Goal: Information Seeking & Learning: Learn about a topic

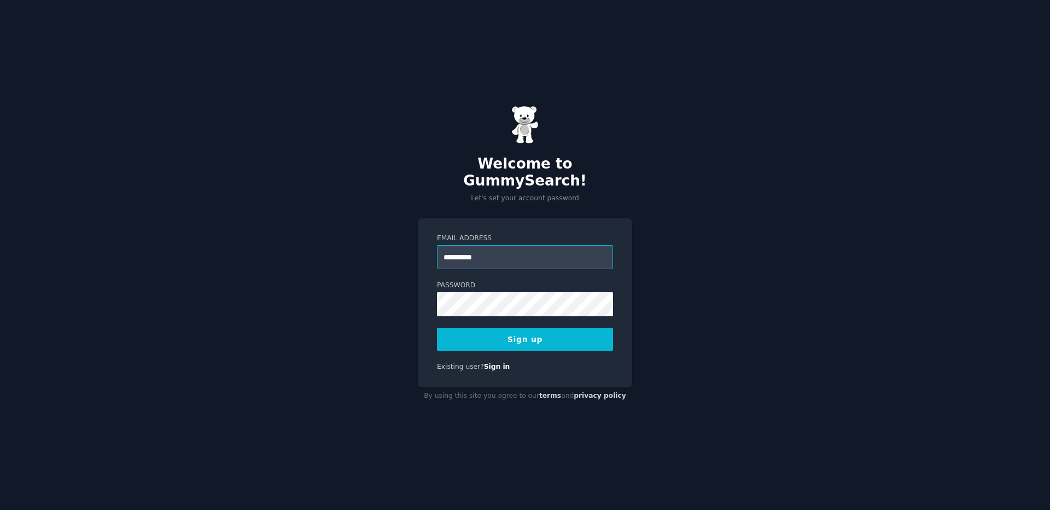
type input "**********"
click at [711, 211] on div "**********" at bounding box center [525, 255] width 1050 height 510
click at [764, 215] on div "**********" at bounding box center [525, 255] width 1050 height 510
click at [437, 316] on div at bounding box center [437, 316] width 0 height 0
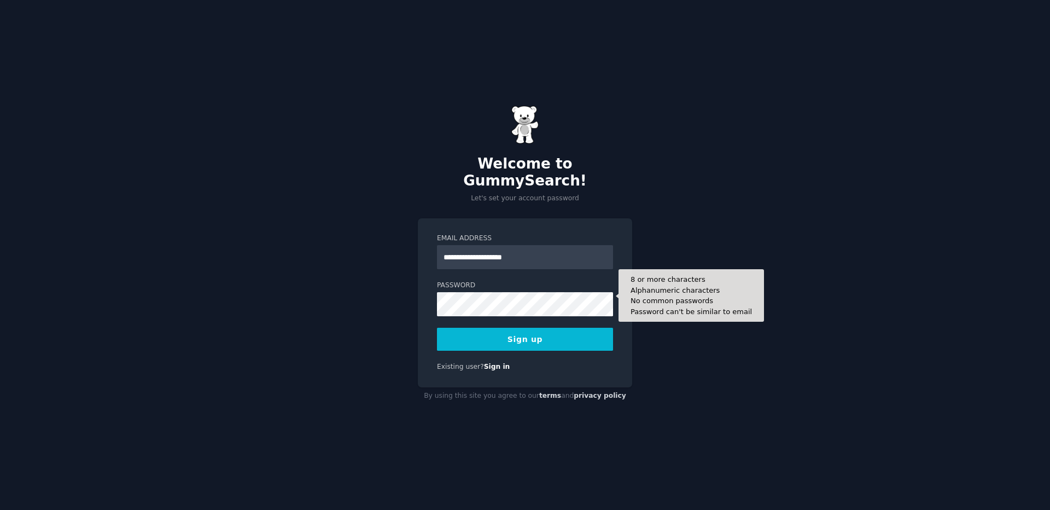
click at [550, 283] on div "Password 8 or more characters Alphanumeric characters No common passwords Passw…" at bounding box center [525, 299] width 176 height 36
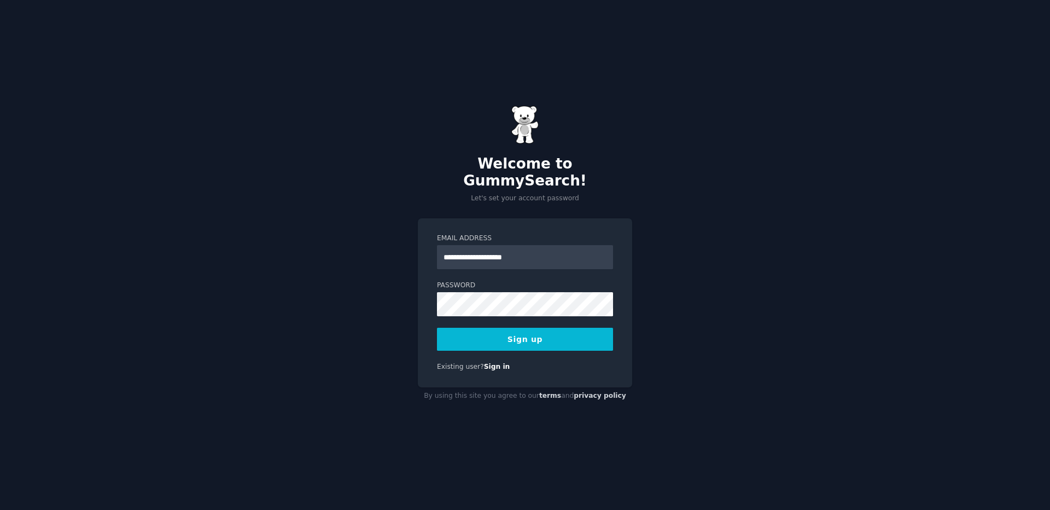
click at [709, 267] on div "**********" at bounding box center [525, 255] width 1050 height 510
click at [540, 336] on button "Sign up" at bounding box center [525, 339] width 176 height 23
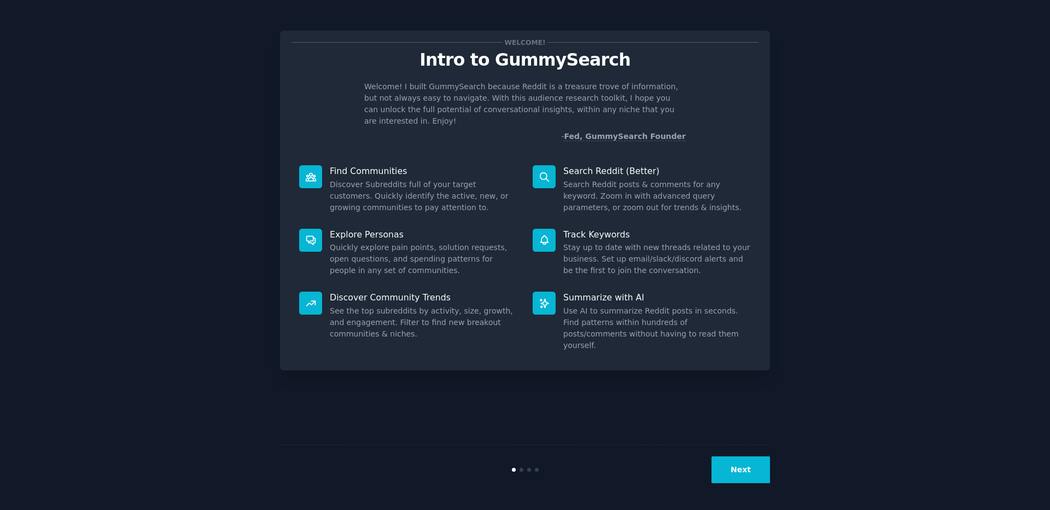
click at [734, 476] on button "Next" at bounding box center [741, 469] width 59 height 27
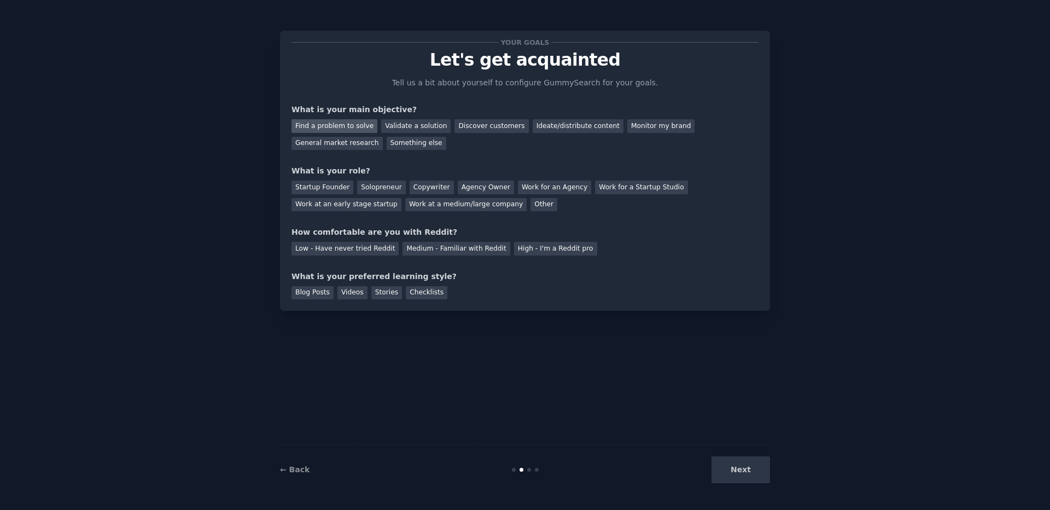
click at [366, 129] on div "Find a problem to solve" at bounding box center [334, 126] width 86 height 14
click at [405, 127] on div "Validate a solution" at bounding box center [415, 126] width 69 height 14
click at [354, 123] on div "Find a problem to solve" at bounding box center [334, 126] width 86 height 14
click at [333, 185] on div "Startup Founder" at bounding box center [322, 187] width 62 height 14
click at [417, 250] on div "Medium - Familiar with Reddit" at bounding box center [456, 249] width 107 height 14
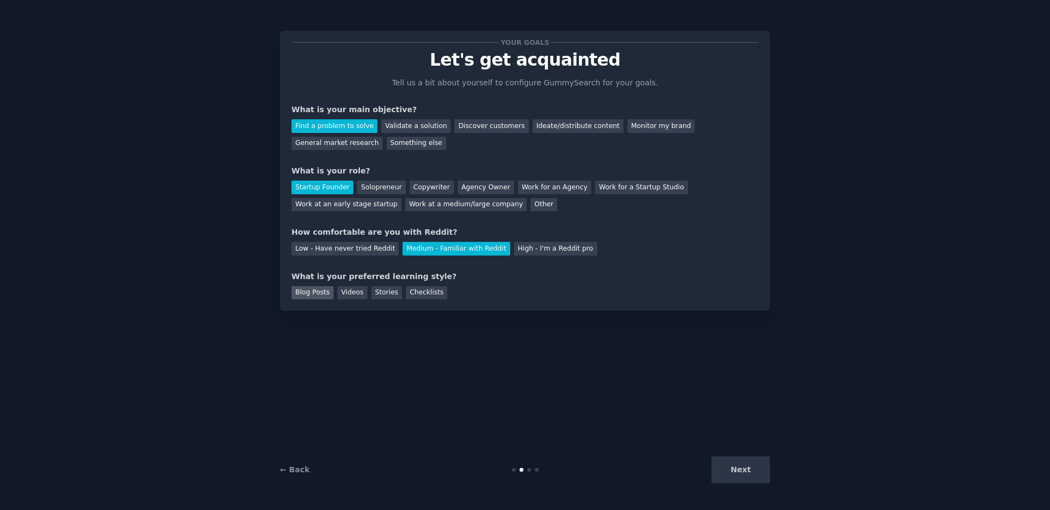
click at [325, 294] on div "Blog Posts" at bounding box center [312, 293] width 42 height 14
click at [749, 482] on button "Next" at bounding box center [741, 469] width 59 height 27
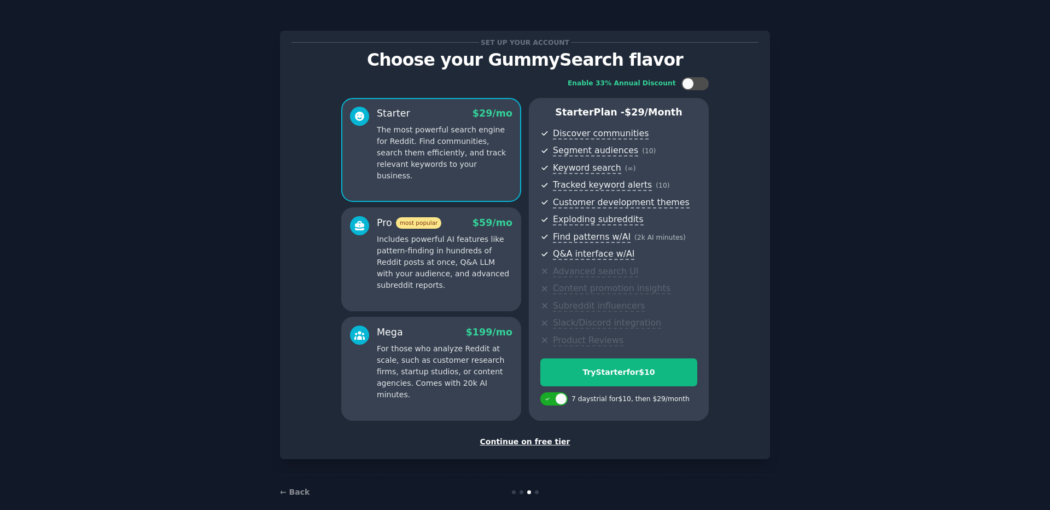
click at [751, 459] on div "Set up your account Choose your GummySearch flavor Enable 33% Annual Discount S…" at bounding box center [525, 262] width 490 height 494
click at [560, 443] on div "Continue on free tier" at bounding box center [524, 441] width 467 height 11
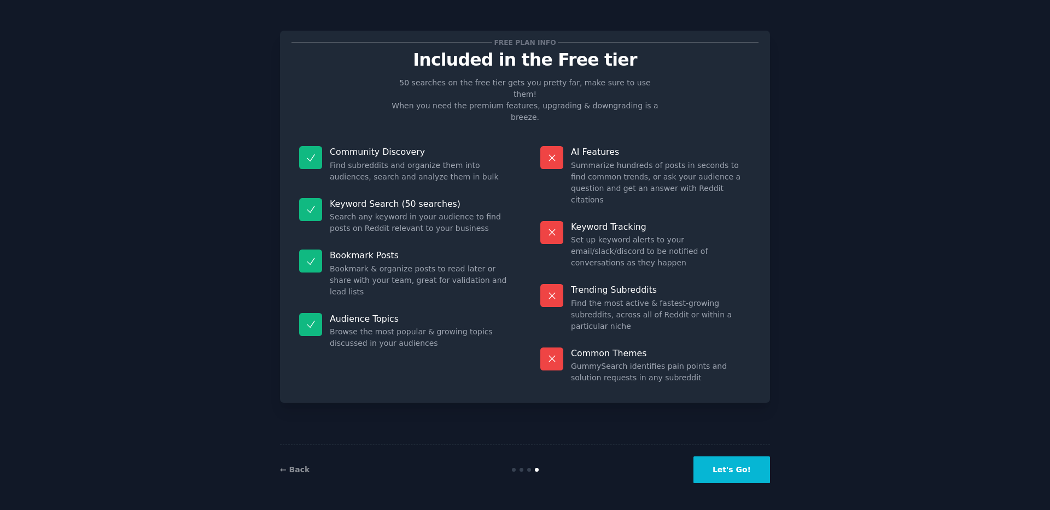
click at [760, 464] on button "Let's Go!" at bounding box center [731, 469] width 77 height 27
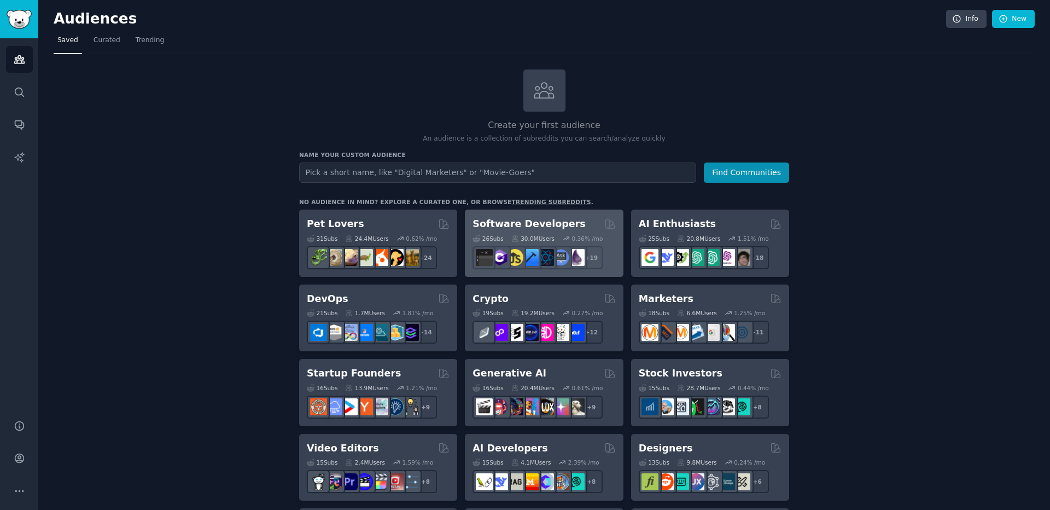
click at [517, 227] on h2 "Software Developers" at bounding box center [529, 224] width 113 height 14
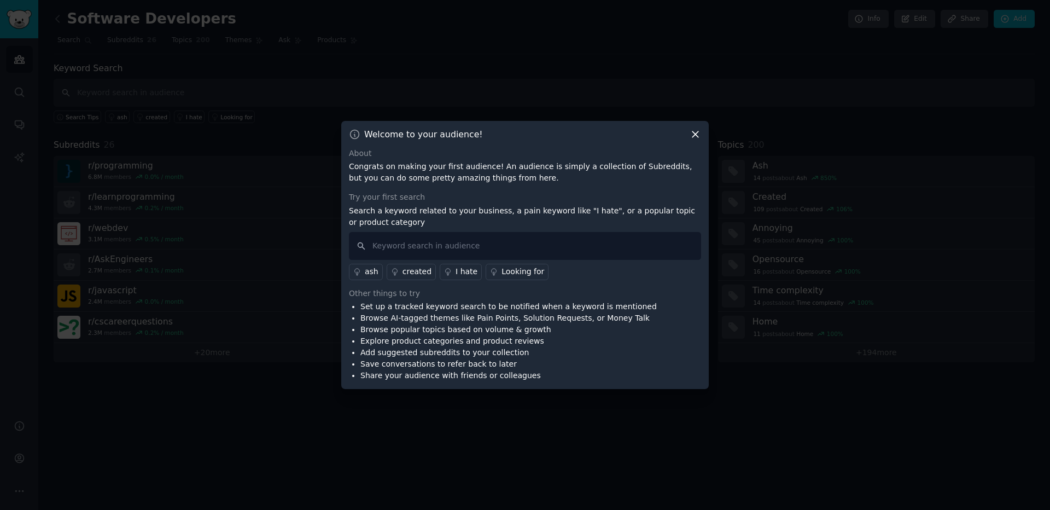
click at [697, 133] on icon at bounding box center [695, 134] width 11 height 11
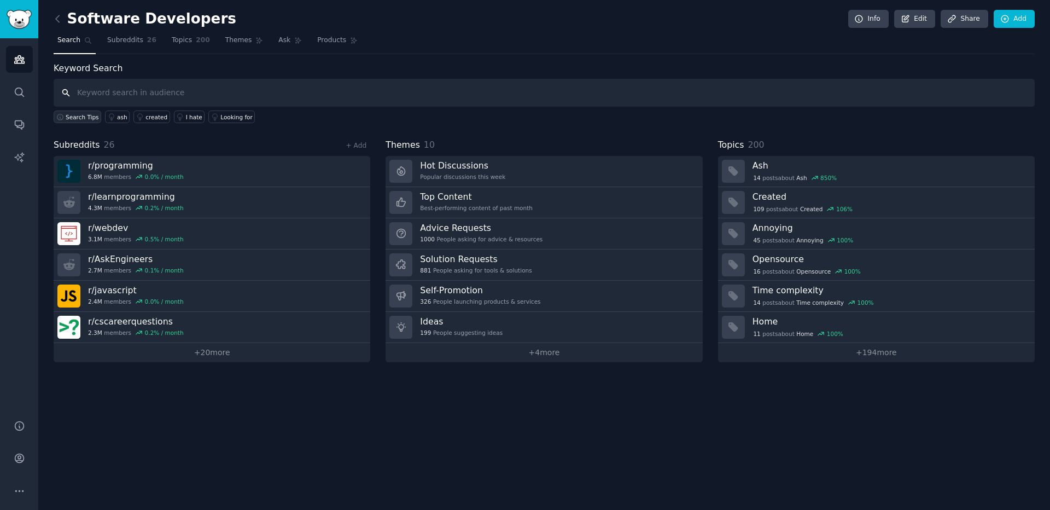
click at [79, 118] on span "Search Tips" at bounding box center [82, 117] width 33 height 8
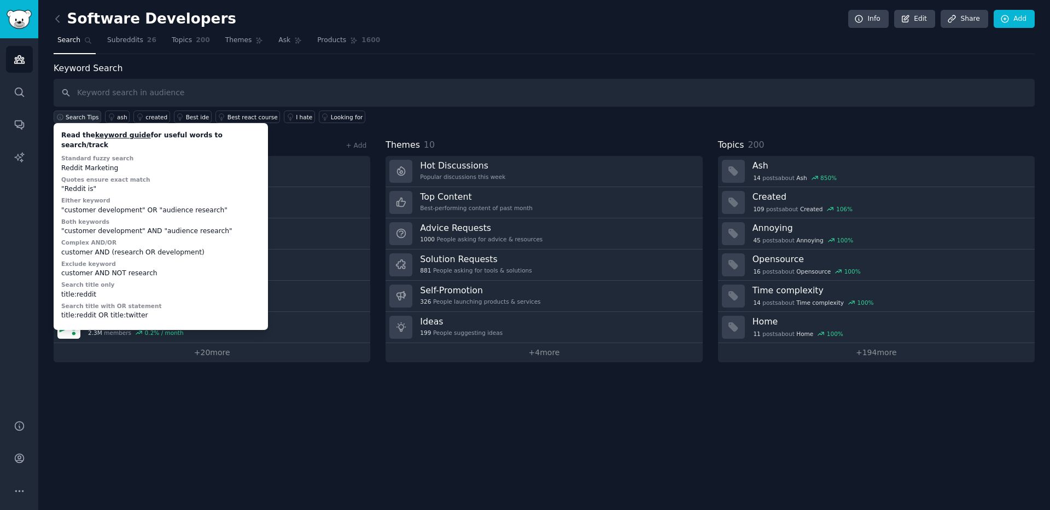
click at [79, 118] on span "Search Tips" at bounding box center [82, 117] width 33 height 8
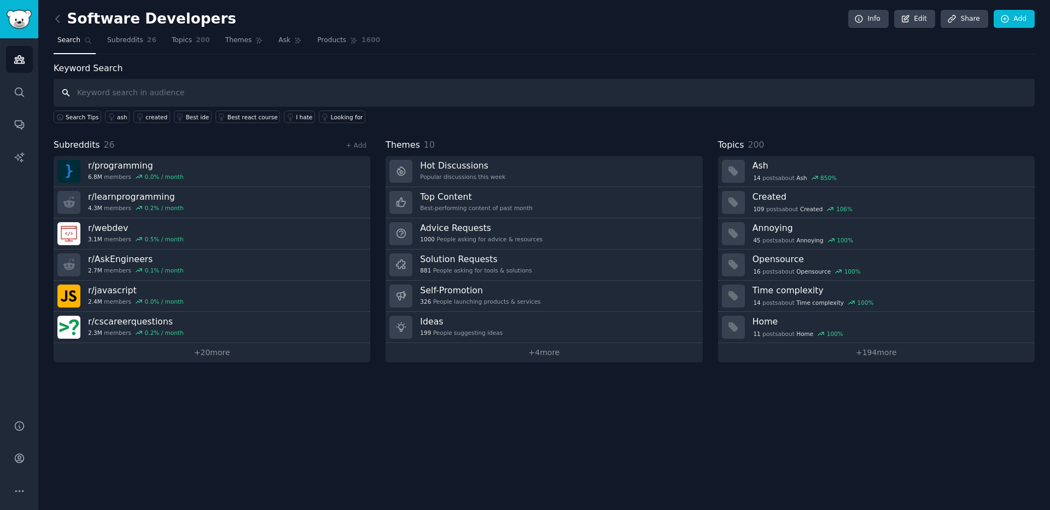
click at [102, 94] on input "text" at bounding box center [544, 93] width 981 height 28
type input "hiring"
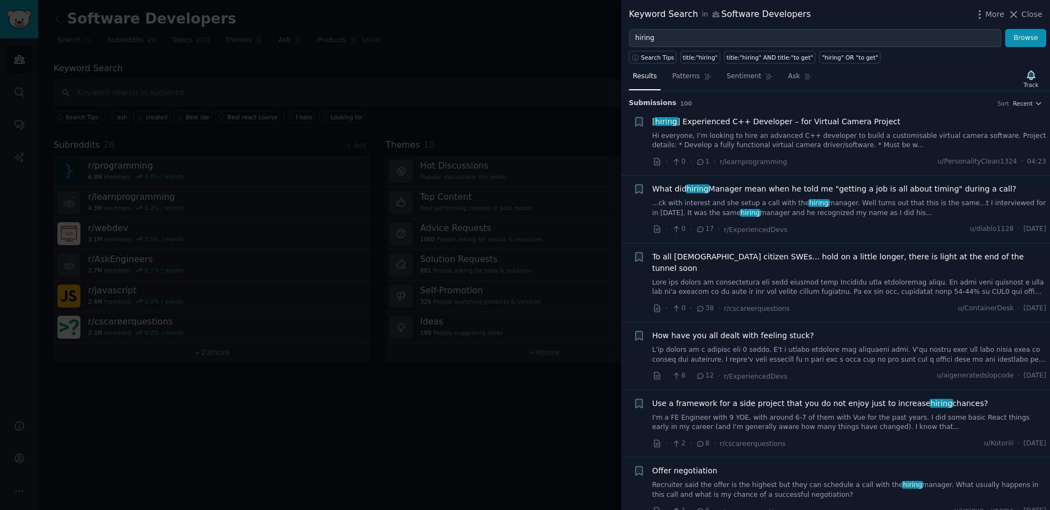
click at [497, 107] on div at bounding box center [525, 255] width 1050 height 510
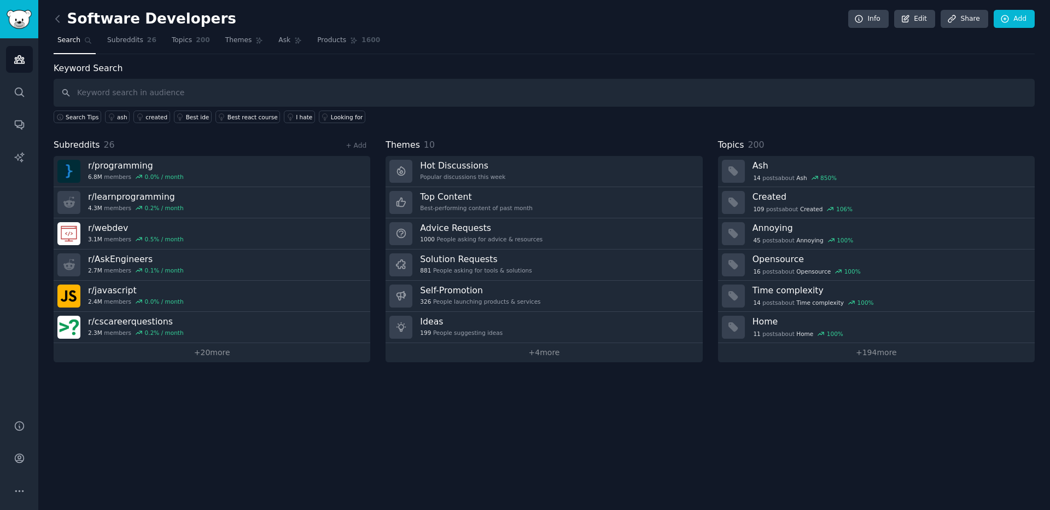
click at [586, 412] on div "Software Developers Info Edit Share Add Search Subreddits 26 Topics 200 Themes …" at bounding box center [544, 255] width 1012 height 510
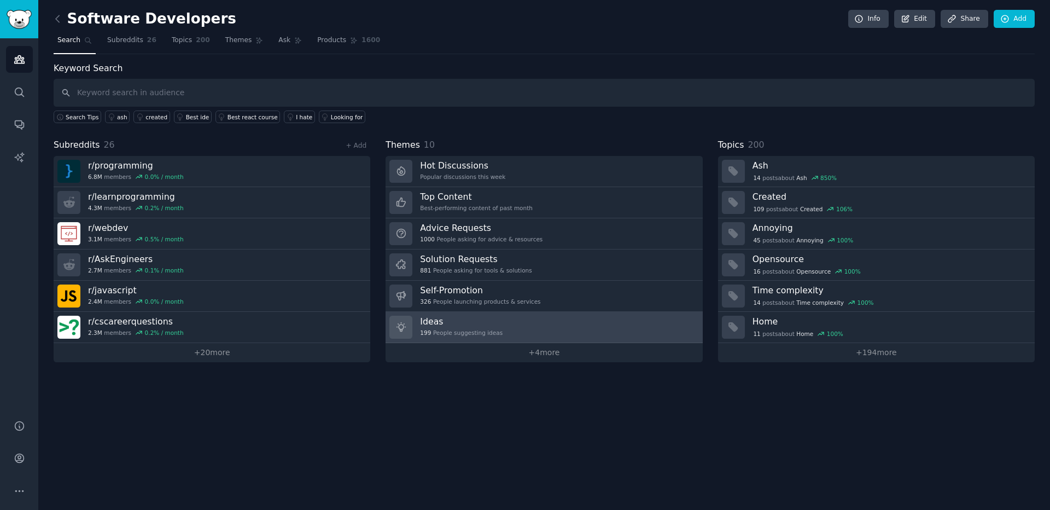
click at [468, 327] on h3 "Ideas" at bounding box center [461, 321] width 83 height 11
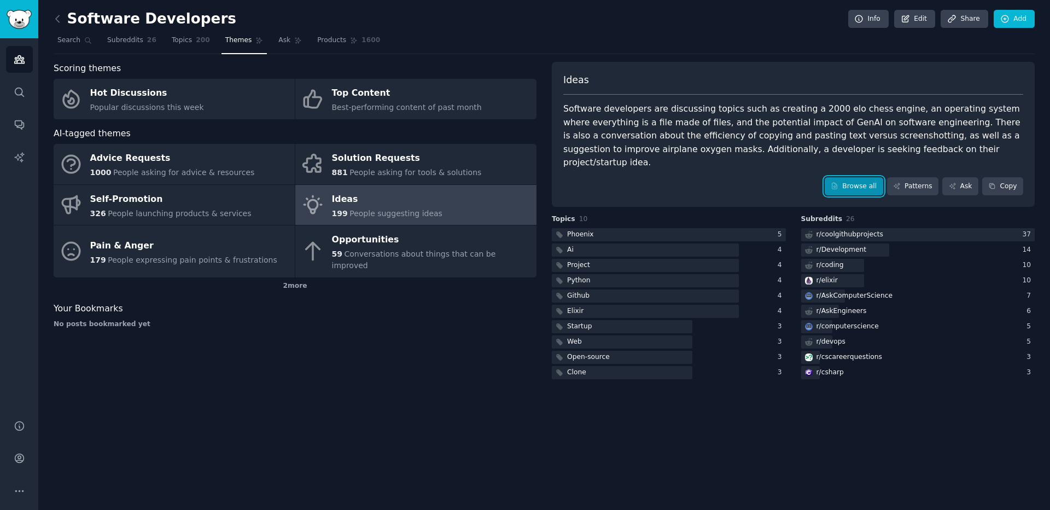
click at [864, 178] on link "Browse all" at bounding box center [854, 186] width 59 height 19
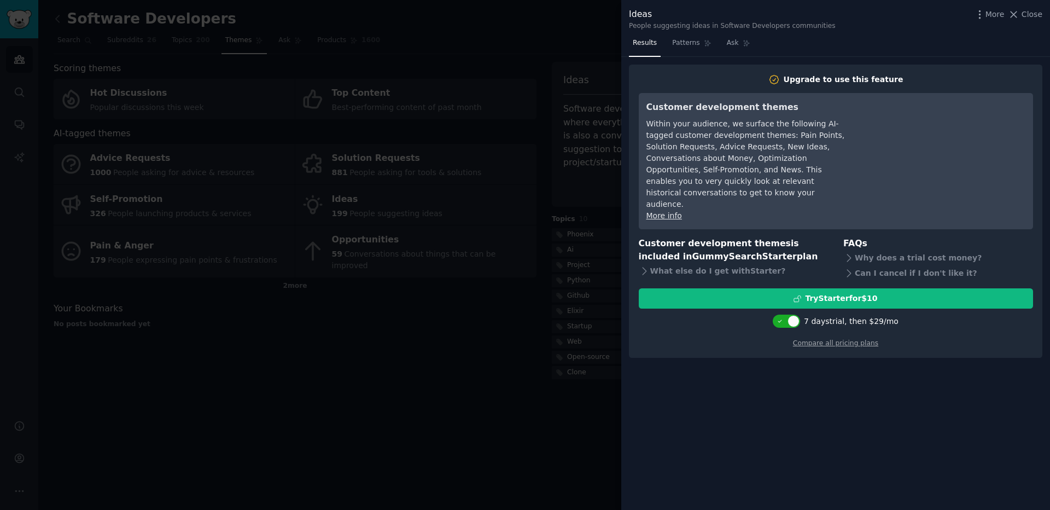
click at [460, 409] on div at bounding box center [525, 255] width 1050 height 510
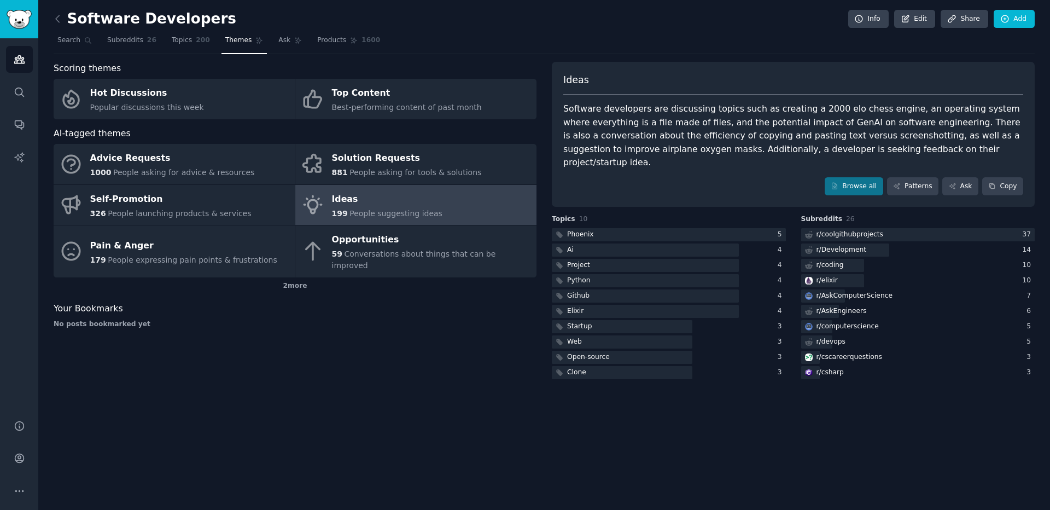
click at [78, 13] on h2 "Software Developers" at bounding box center [145, 19] width 183 height 18
click at [66, 17] on link at bounding box center [61, 19] width 14 height 18
